Goal: Transaction & Acquisition: Purchase product/service

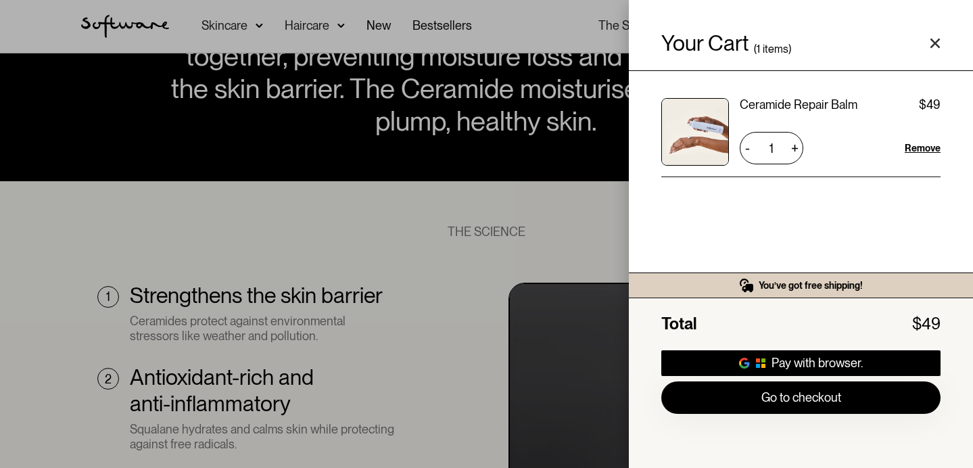
scroll to position [832, 0]
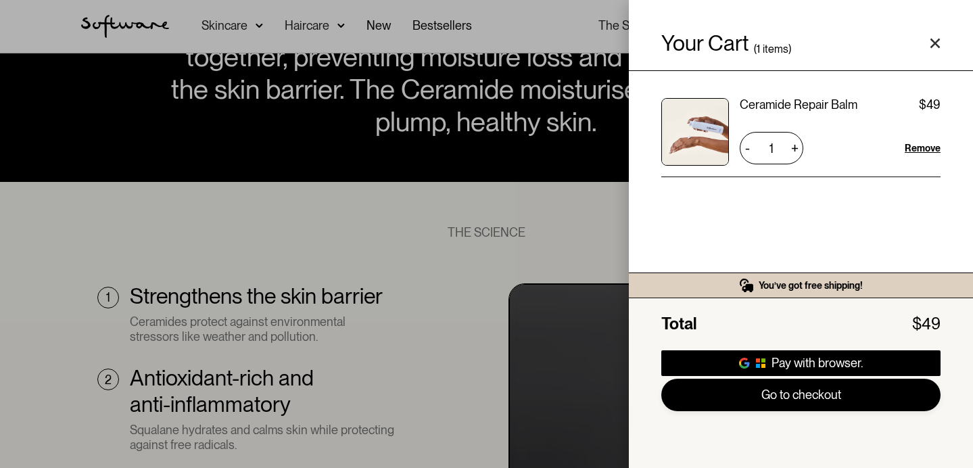
click at [791, 403] on link "Go to checkout" at bounding box center [800, 395] width 279 height 32
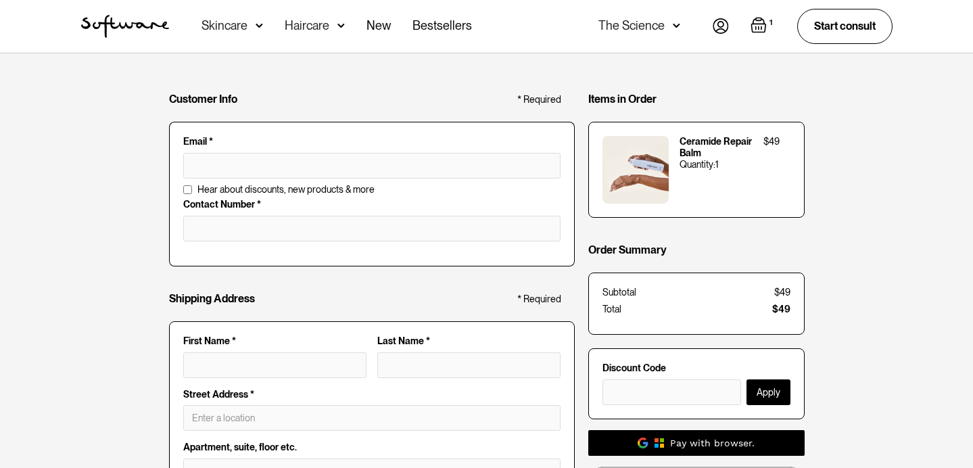
scroll to position [24, 0]
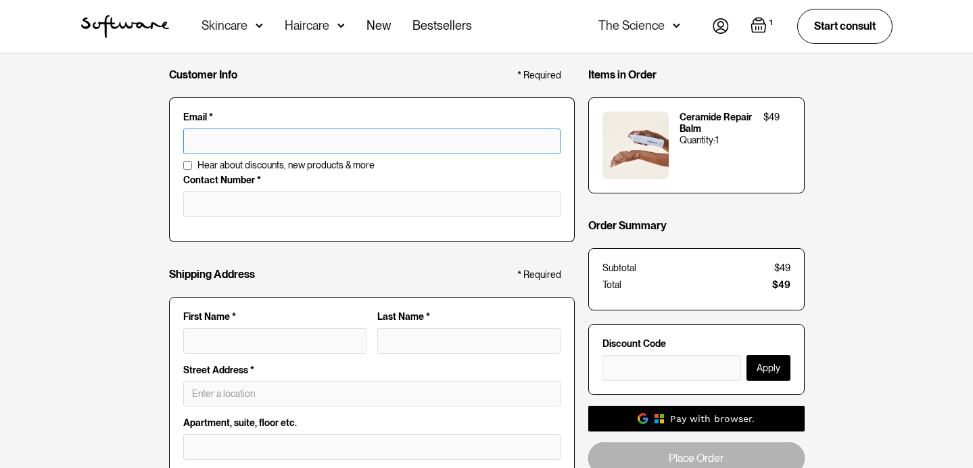
click at [272, 139] on input "text" at bounding box center [371, 141] width 377 height 26
type input "[EMAIL_ADDRESS][DOMAIN_NAME]"
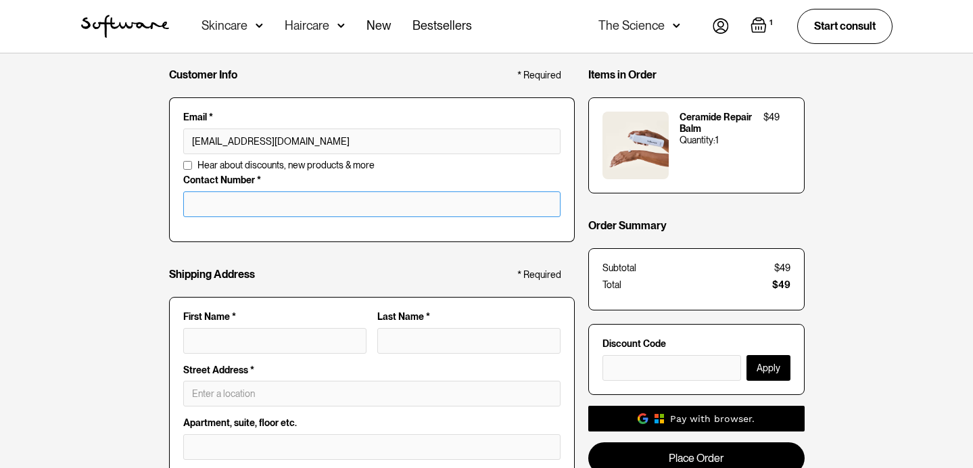
click at [267, 206] on input "tel" at bounding box center [371, 204] width 377 height 26
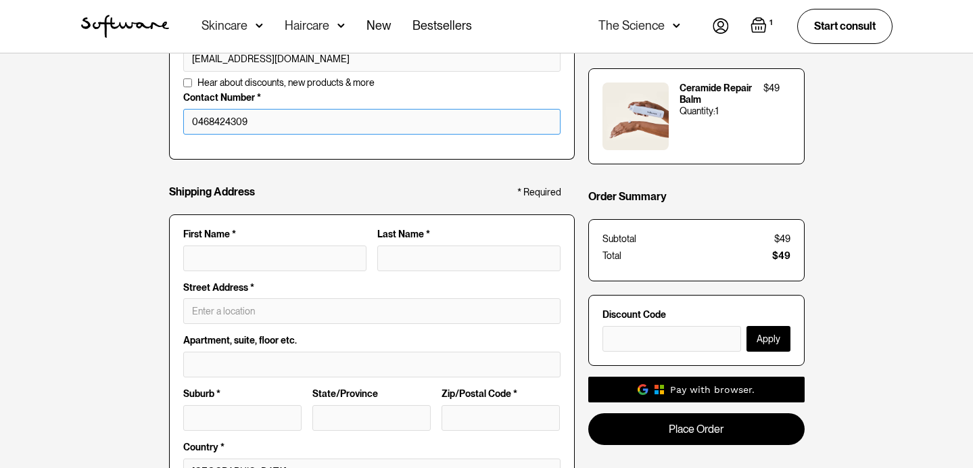
scroll to position [106, 0]
type input "0468424309"
click at [267, 255] on input "First Name *" at bounding box center [274, 259] width 183 height 26
type input "[PERSON_NAME]"
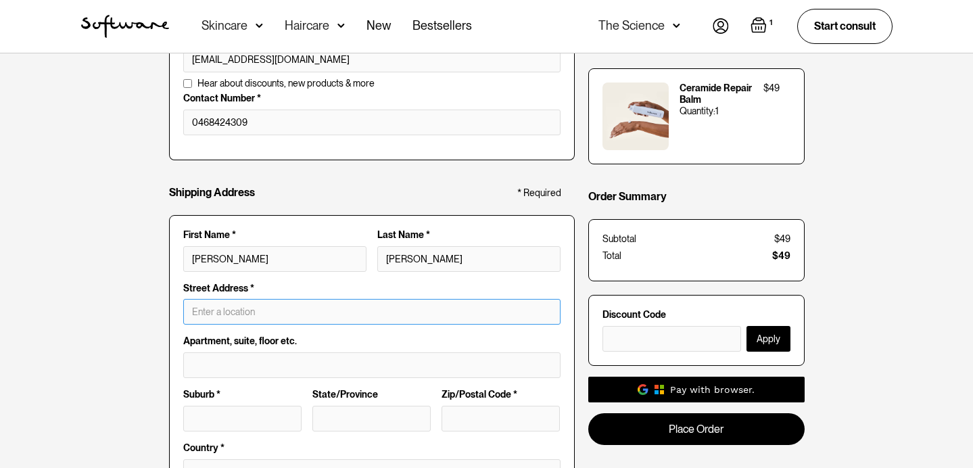
type input "[STREET_ADDRESS][PERSON_NAME]"
type input "303"
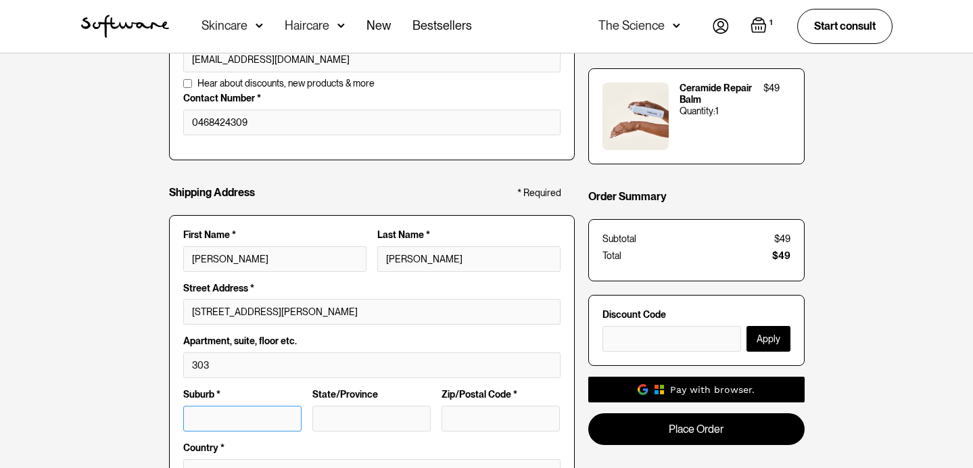
type input "Parramatta"
type input "[GEOGRAPHIC_DATA]"
type input "2150"
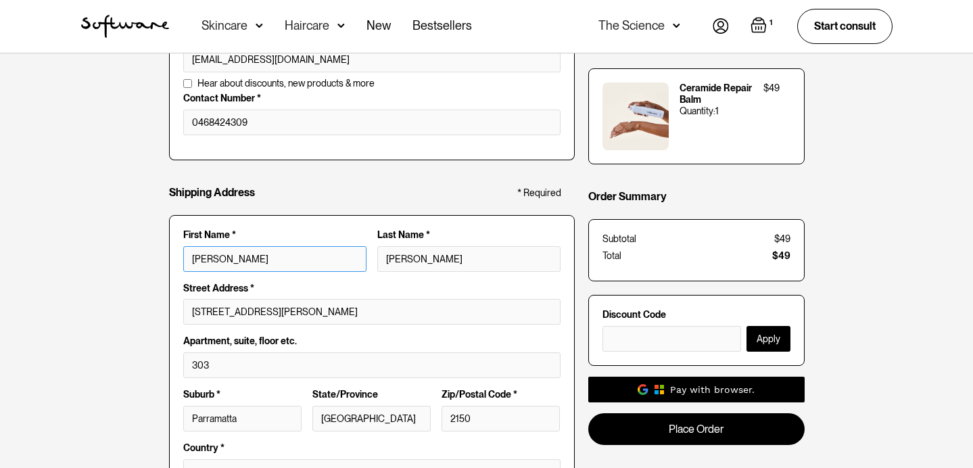
type input "[PERSON_NAME]"
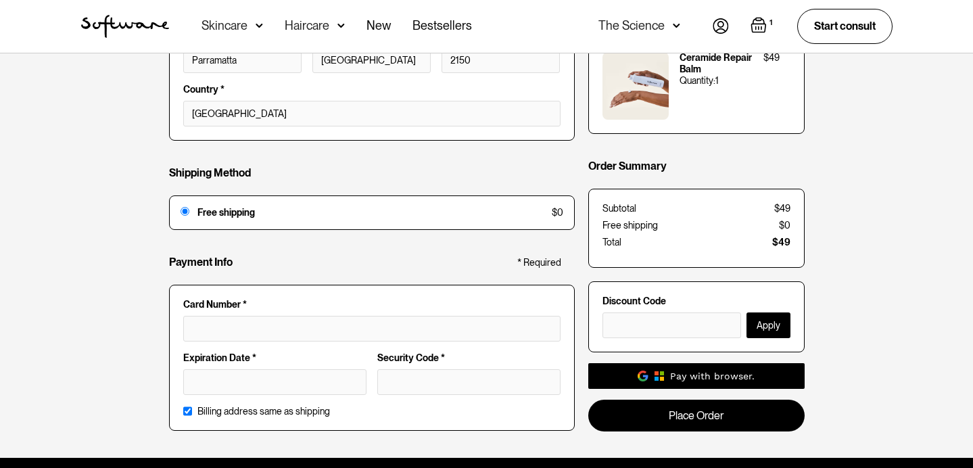
scroll to position [467, 0]
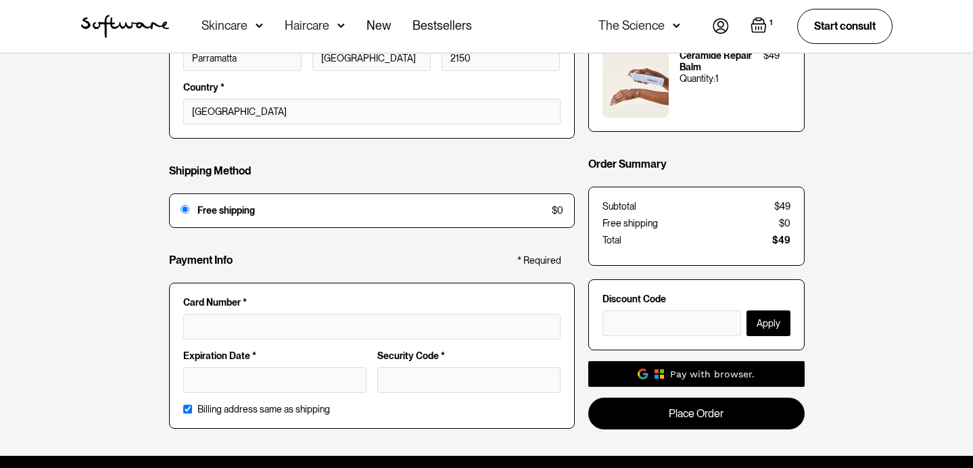
click at [279, 318] on div at bounding box center [371, 327] width 377 height 26
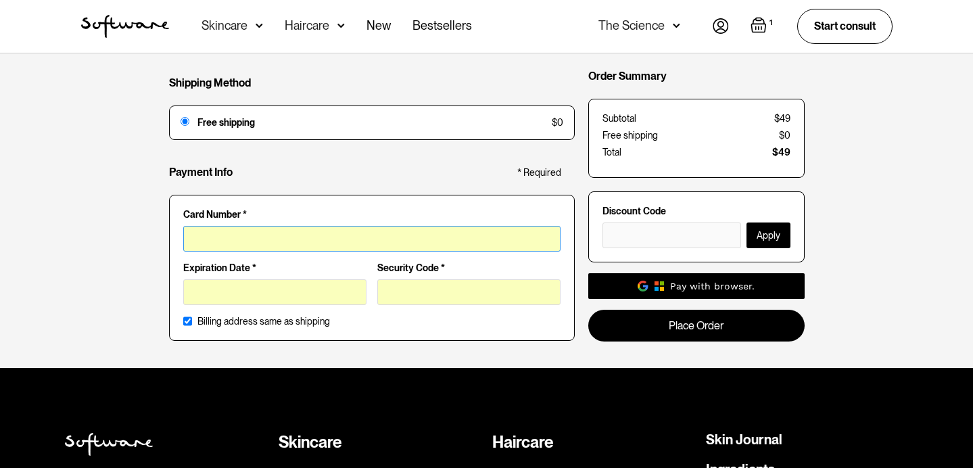
scroll to position [564, 0]
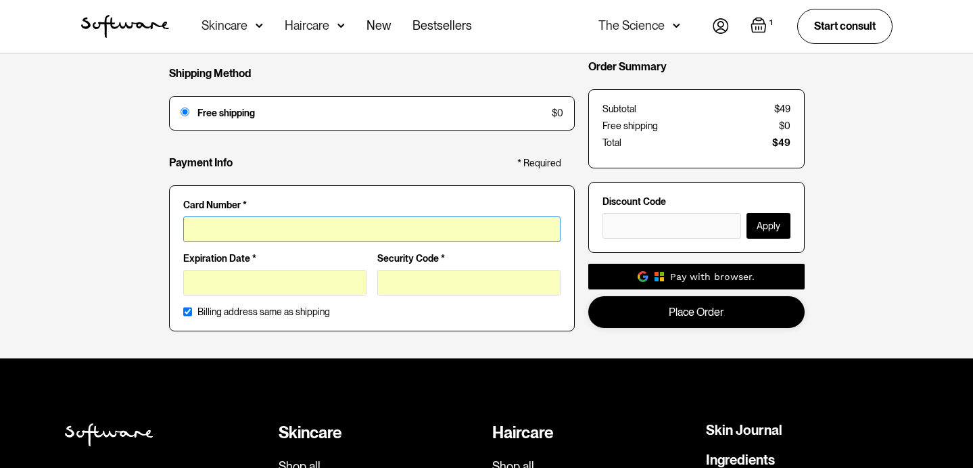
click at [696, 320] on link "Place Order" at bounding box center [696, 311] width 216 height 32
